Goal: Information Seeking & Learning: Learn about a topic

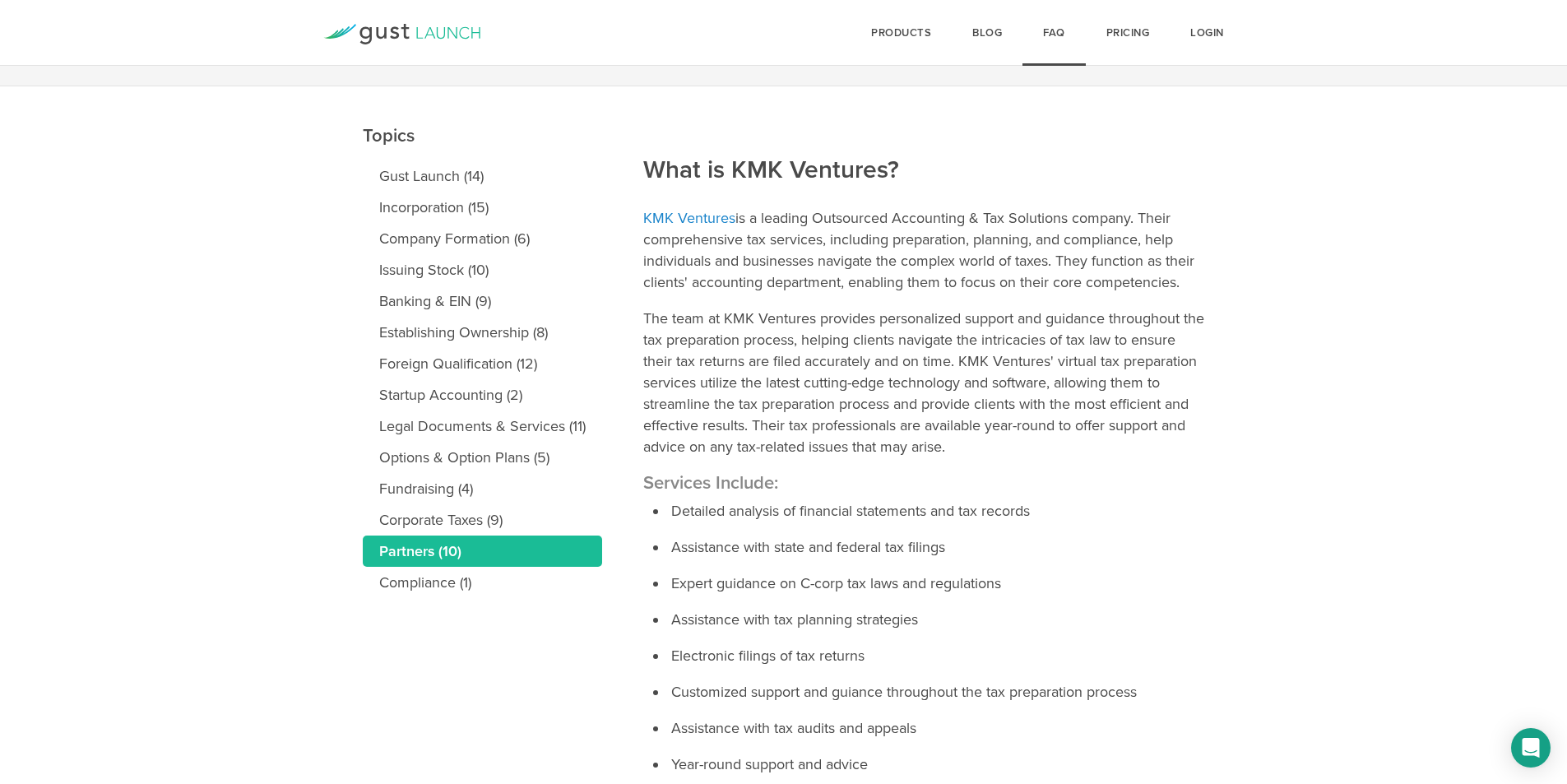
scroll to position [164, 0]
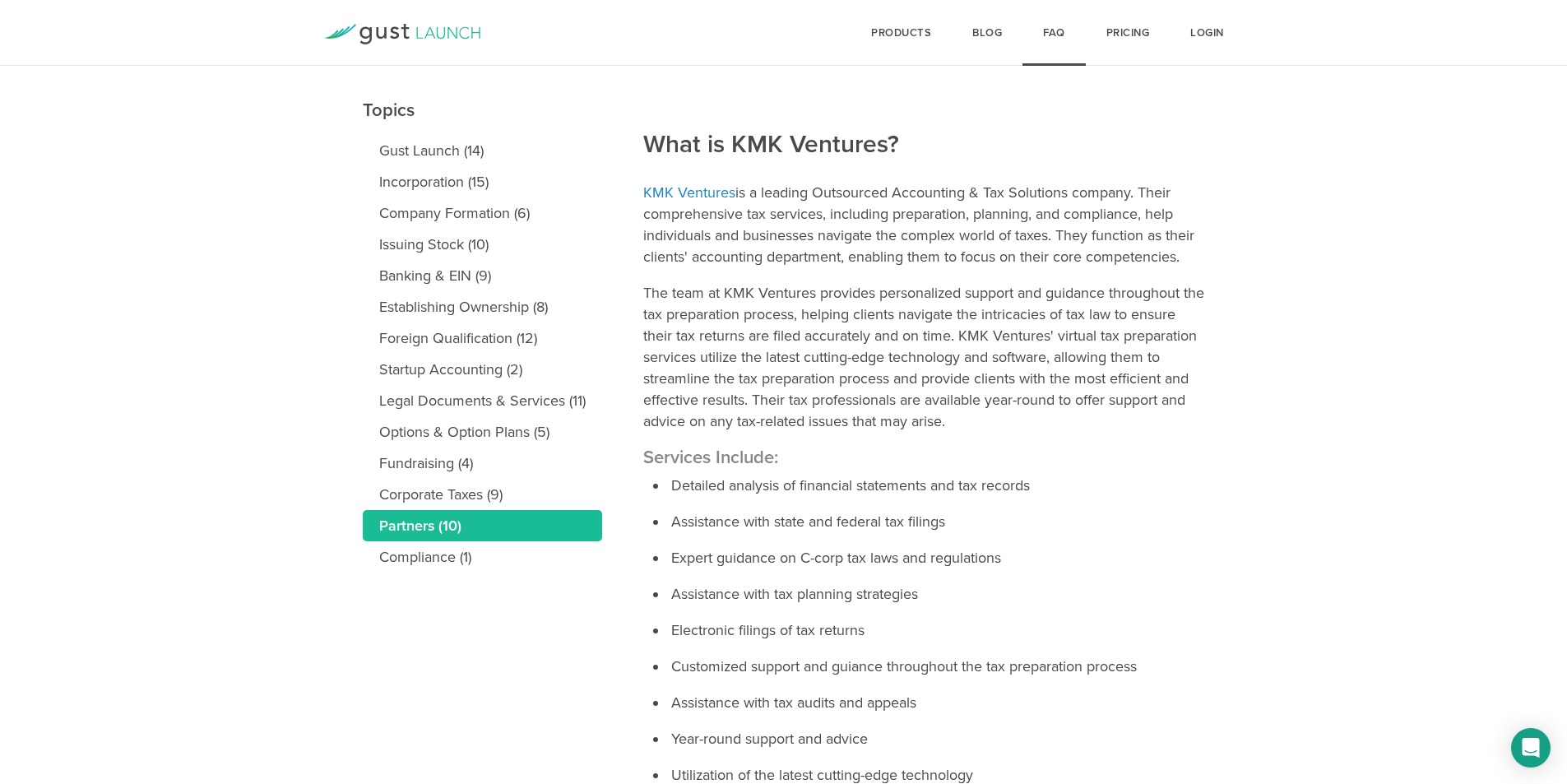
click at [464, 532] on link "Partners (10)" at bounding box center [483, 525] width 239 height 31
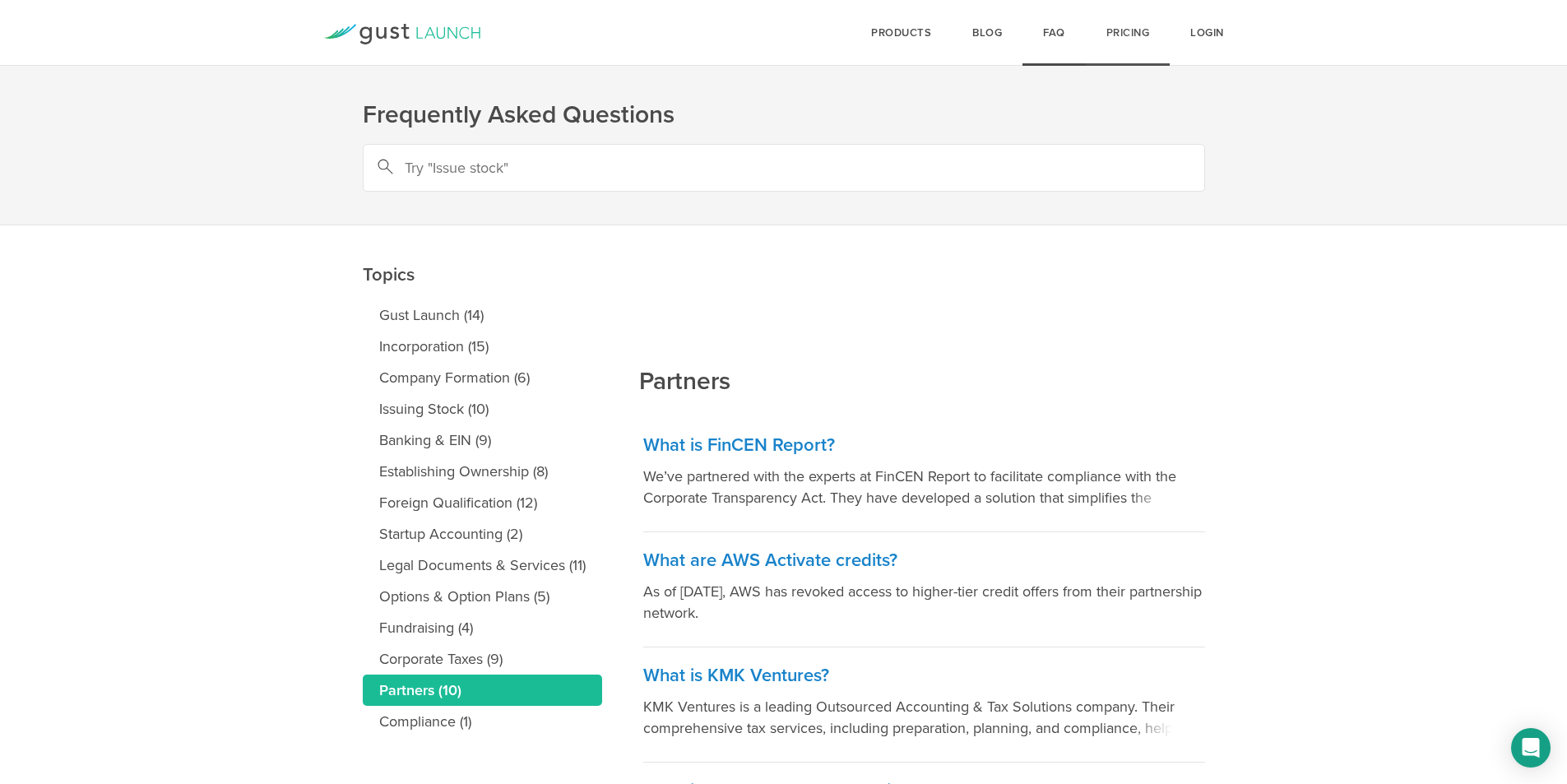
click at [1128, 27] on link "Pricing" at bounding box center [1128, 33] width 85 height 66
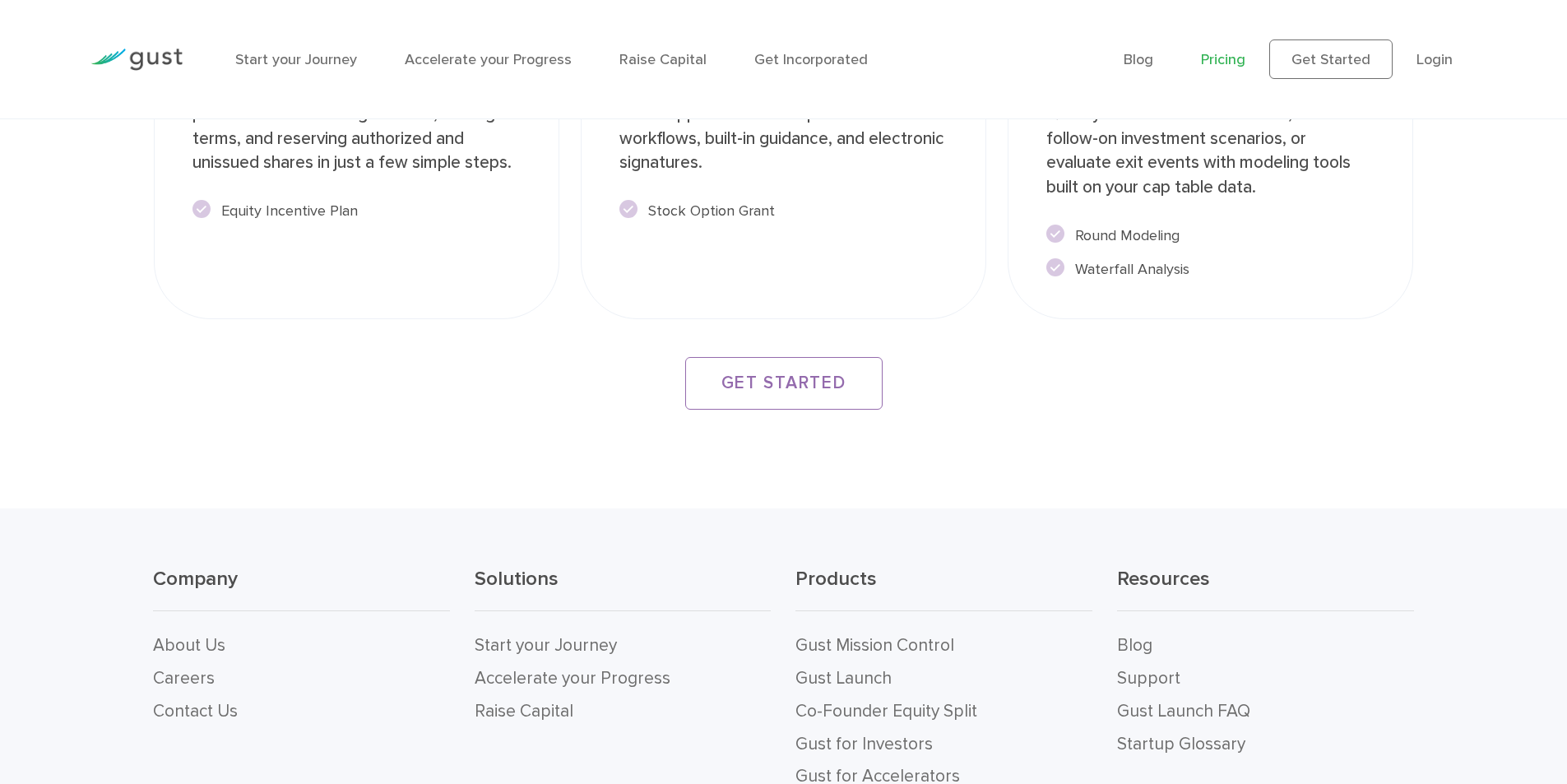
scroll to position [3201, 0]
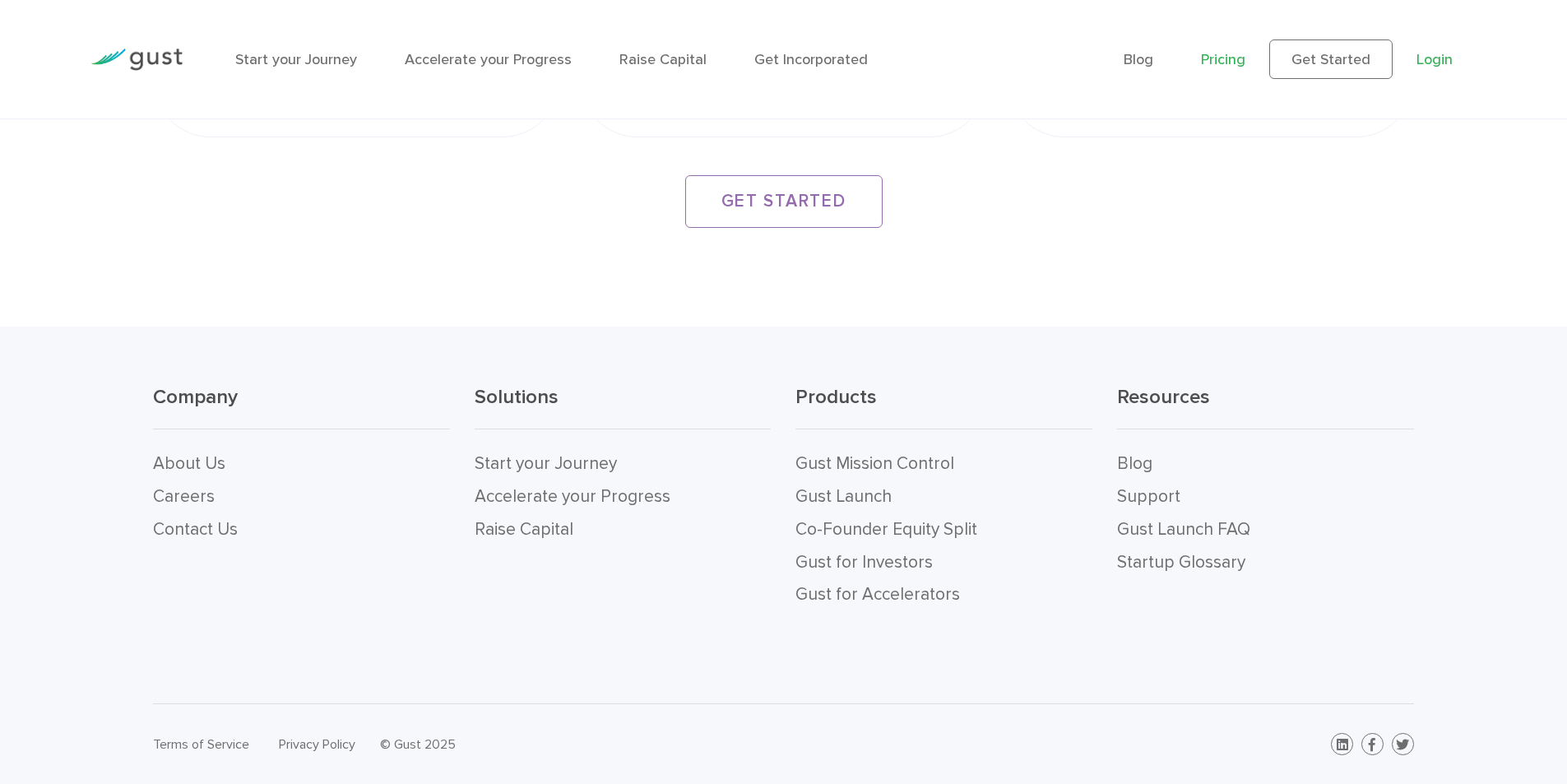
click at [1423, 58] on link "Login" at bounding box center [1435, 59] width 36 height 17
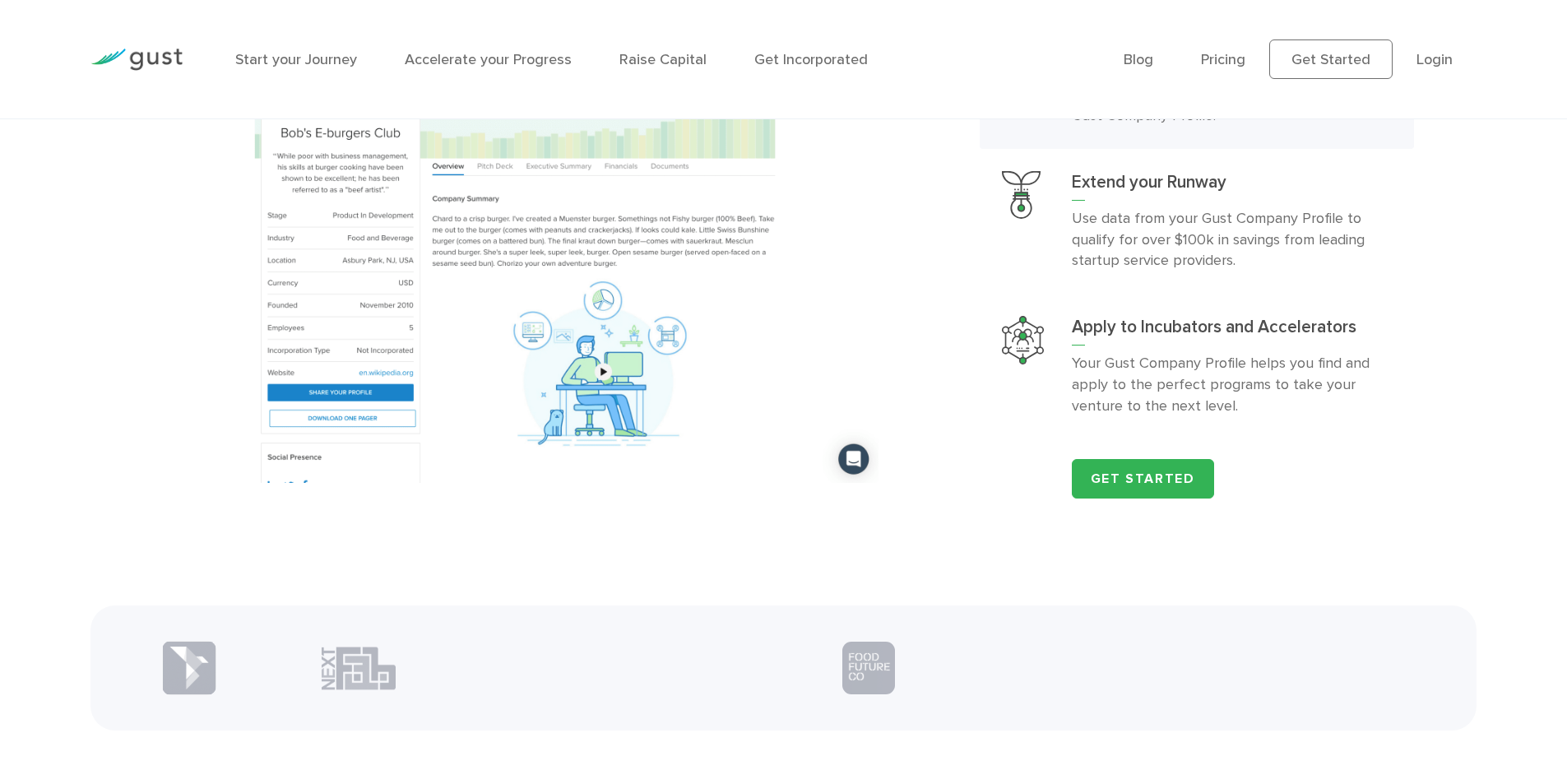
scroll to position [1904, 0]
